Goal: Task Accomplishment & Management: Use online tool/utility

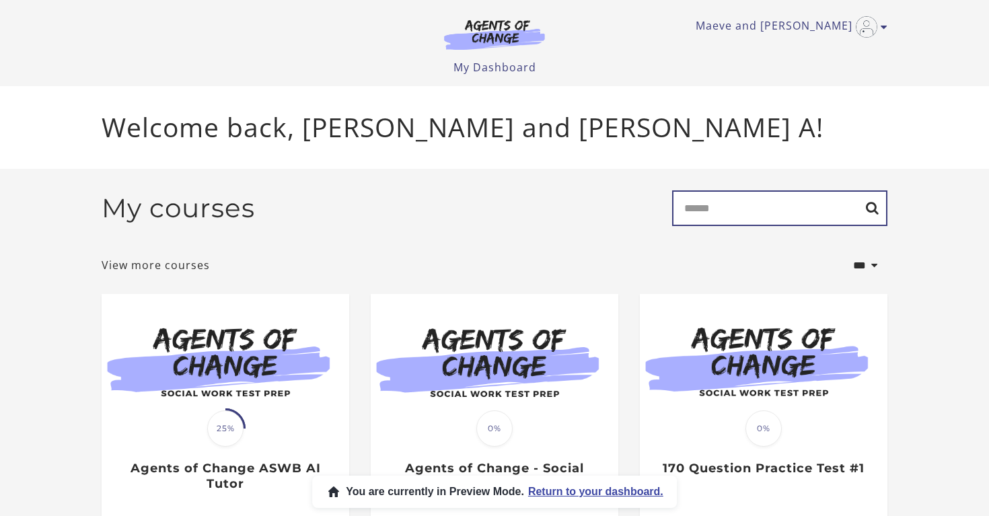
click at [714, 220] on input "Search" at bounding box center [779, 208] width 215 height 36
type input "***"
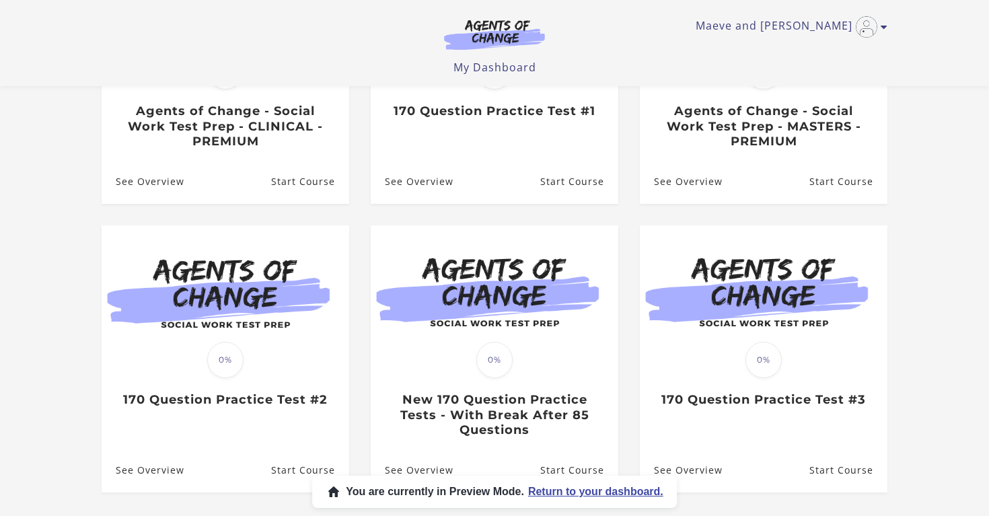
scroll to position [424, 0]
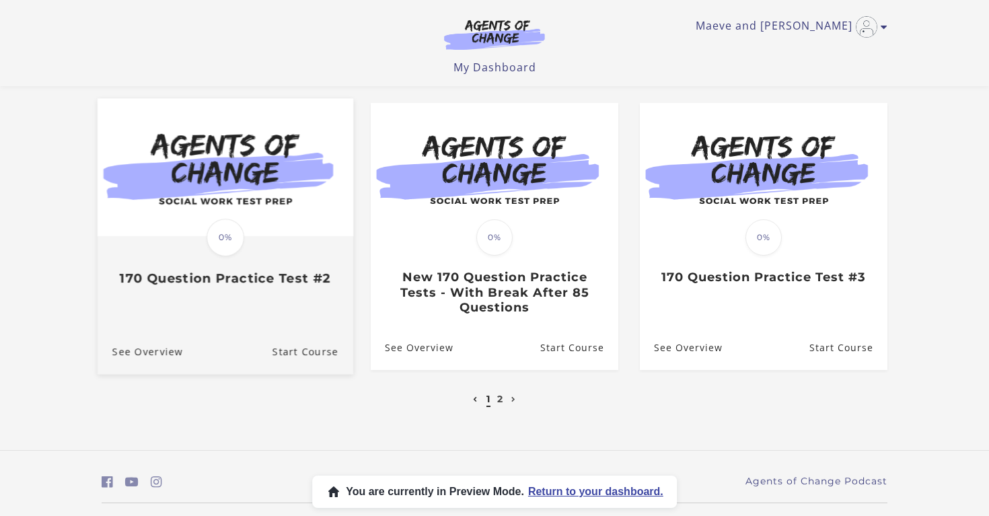
click at [285, 196] on img at bounding box center [226, 167] width 256 height 138
